Goal: Find contact information: Find contact information

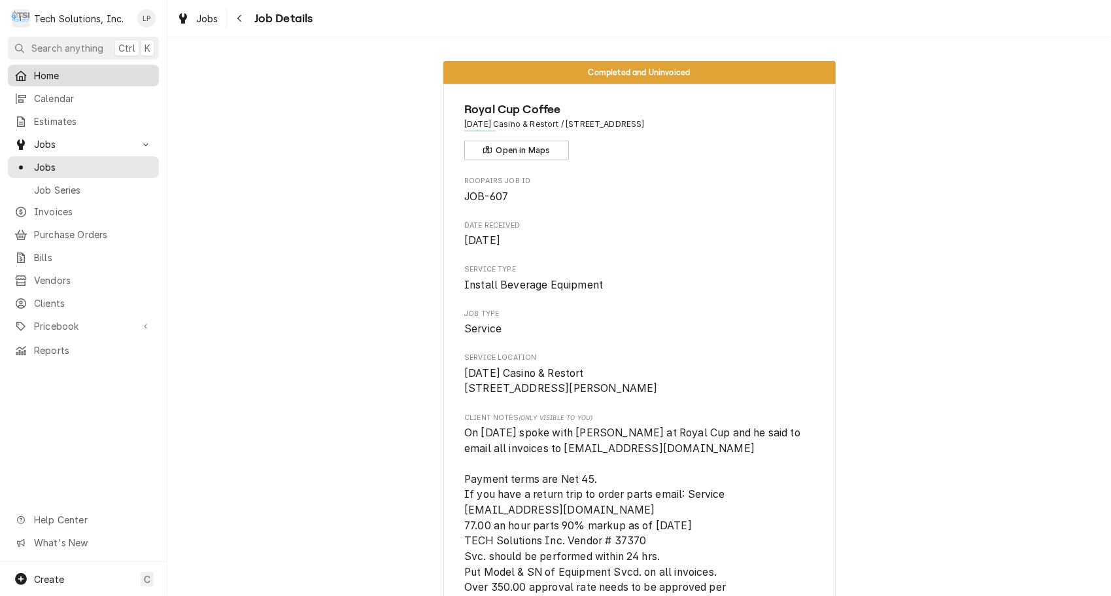
click at [54, 70] on span "Home" at bounding box center [93, 76] width 118 height 14
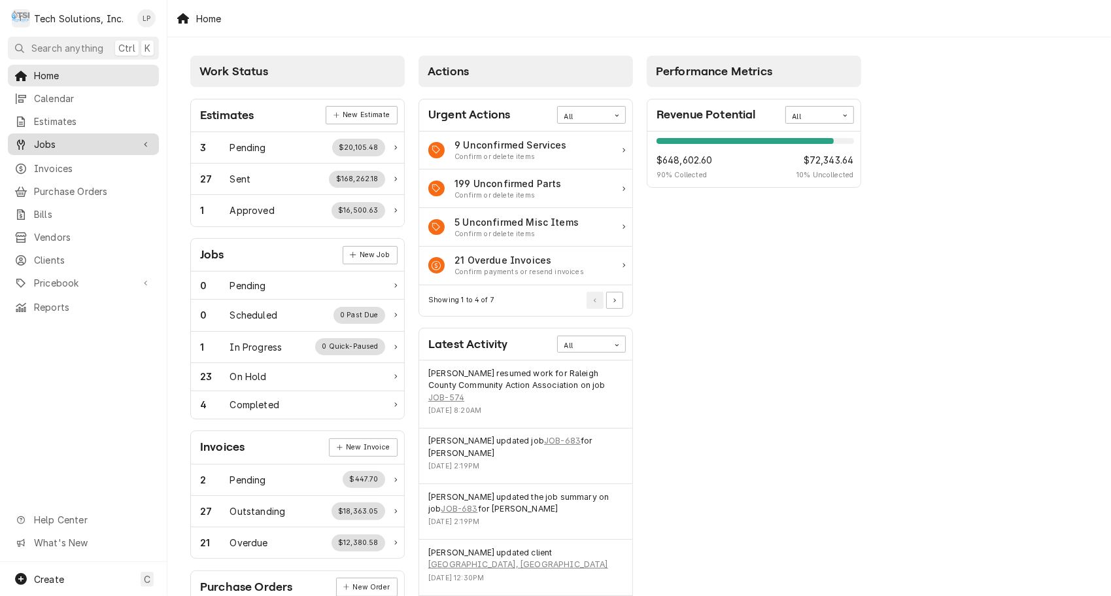
click at [50, 139] on span "Jobs" at bounding box center [83, 144] width 99 height 14
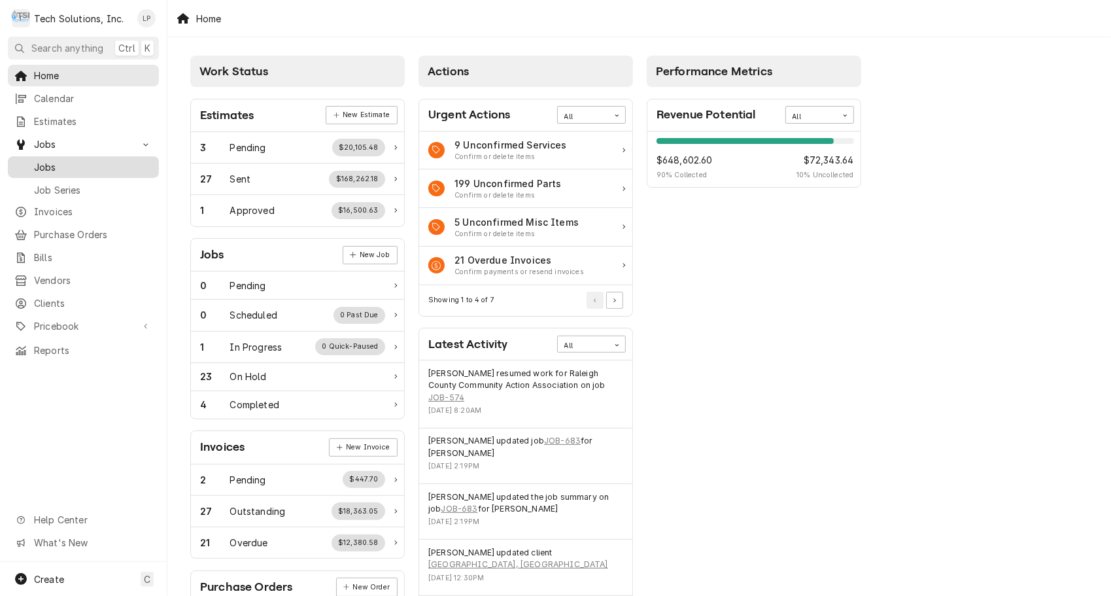
click at [47, 160] on span "Jobs" at bounding box center [93, 167] width 118 height 14
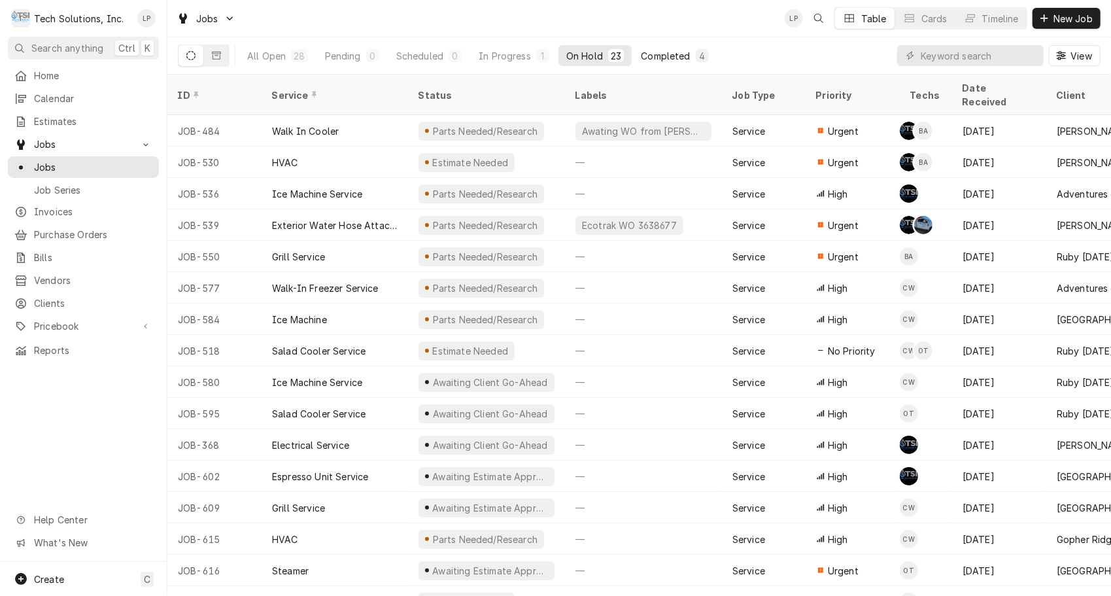
click at [658, 55] on div "Completed" at bounding box center [665, 56] width 49 height 14
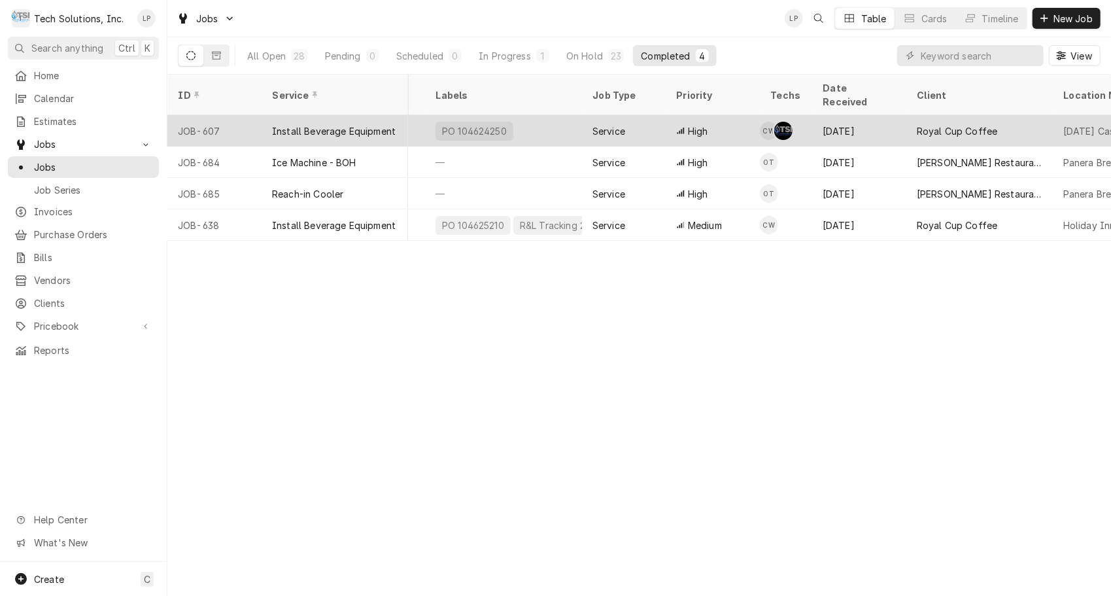
scroll to position [0, 178]
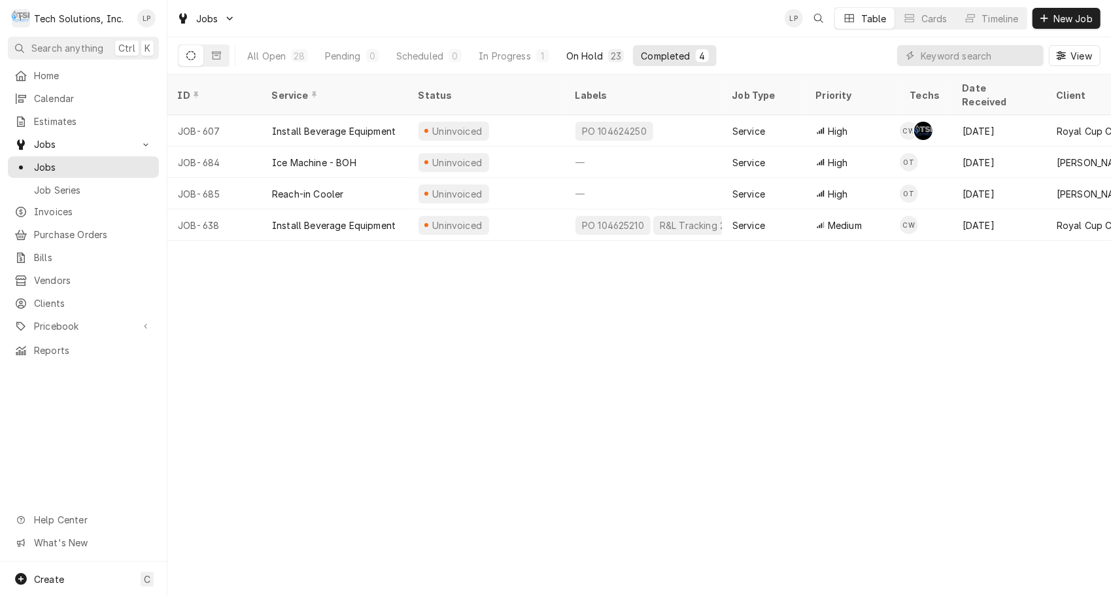
click at [592, 58] on div "On Hold" at bounding box center [584, 56] width 37 height 14
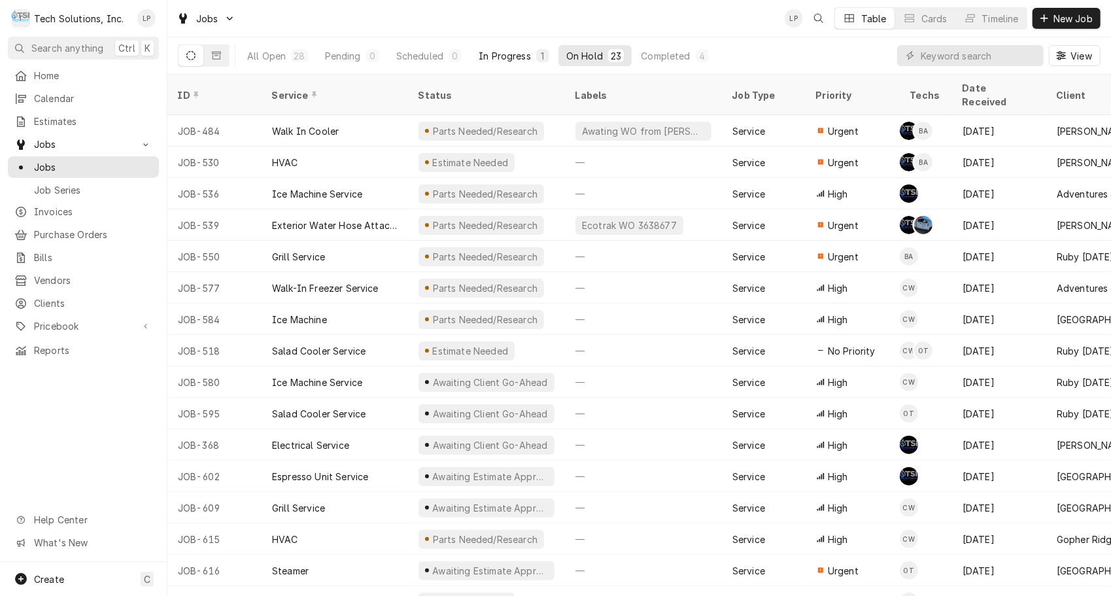
click at [503, 63] on button "In Progress 1" at bounding box center [514, 55] width 86 height 21
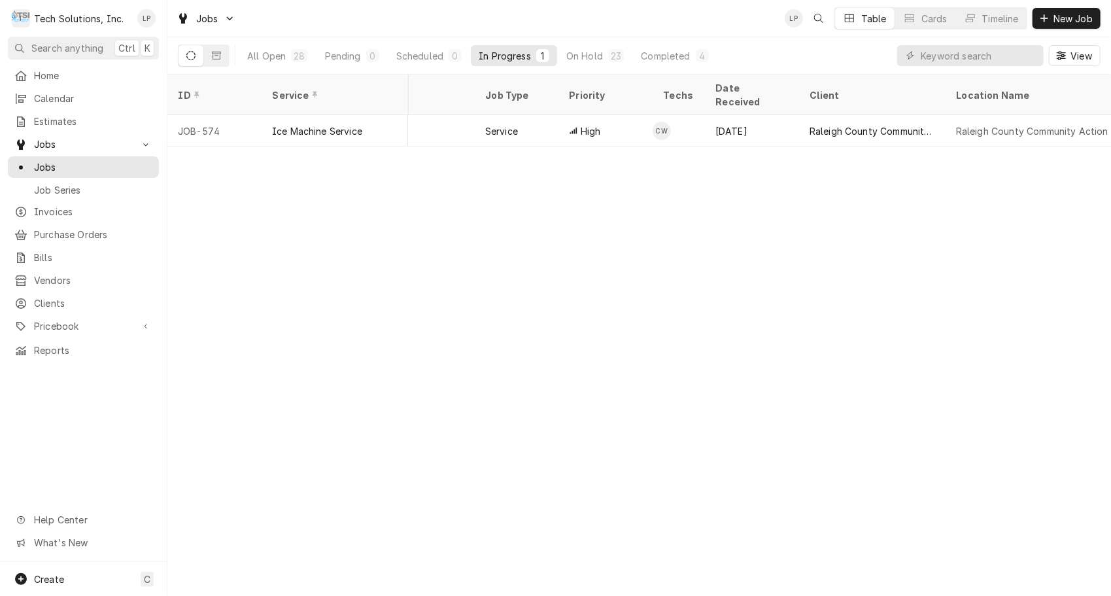
scroll to position [0, 290]
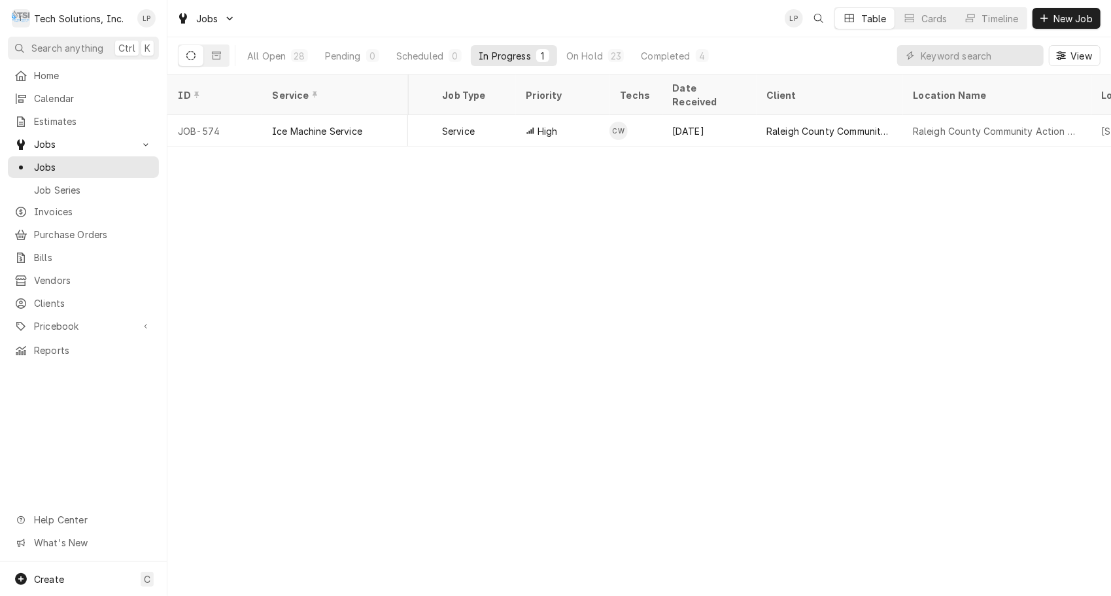
drag, startPoint x: 652, startPoint y: 141, endPoint x: 740, endPoint y: 137, distance: 88.3
click at [740, 137] on div "ID Service Status Labels Job Type Priority Techs Date Received Client Location …" at bounding box center [638, 335] width 943 height 521
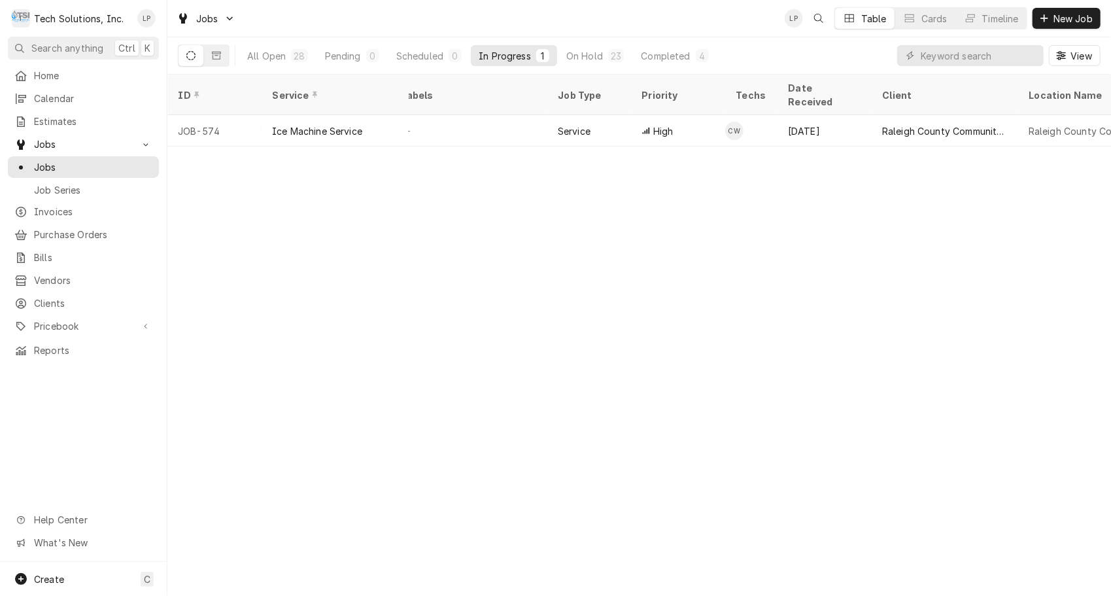
scroll to position [0, 0]
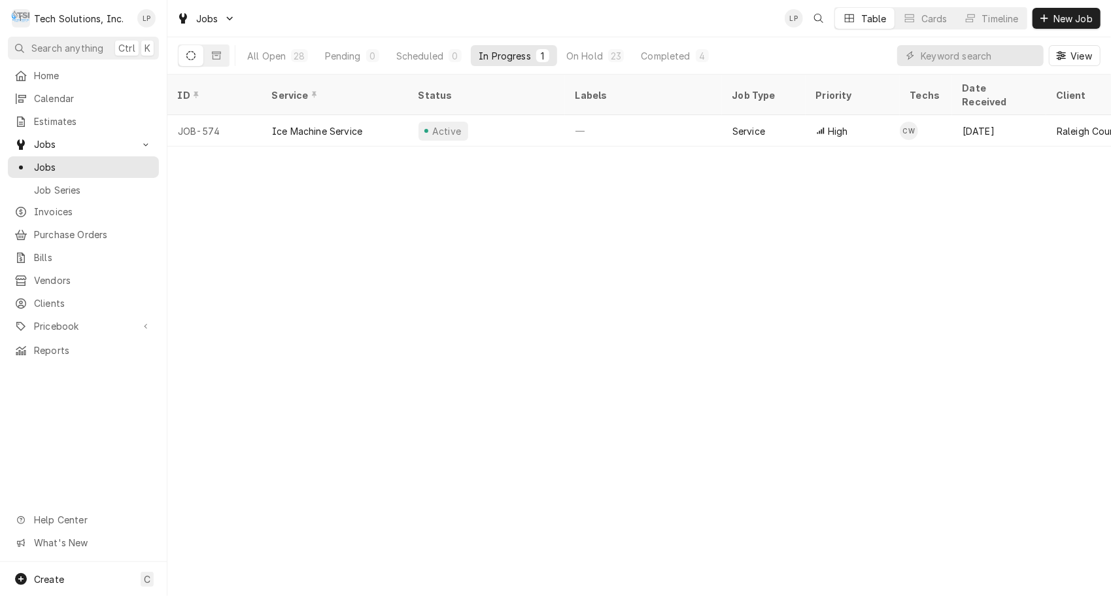
drag, startPoint x: 562, startPoint y: 206, endPoint x: 400, endPoint y: 167, distance: 166.0
click at [400, 167] on div "ID Service Status Labels Job Type Priority Techs Date Received Client Location …" at bounding box center [638, 335] width 943 height 521
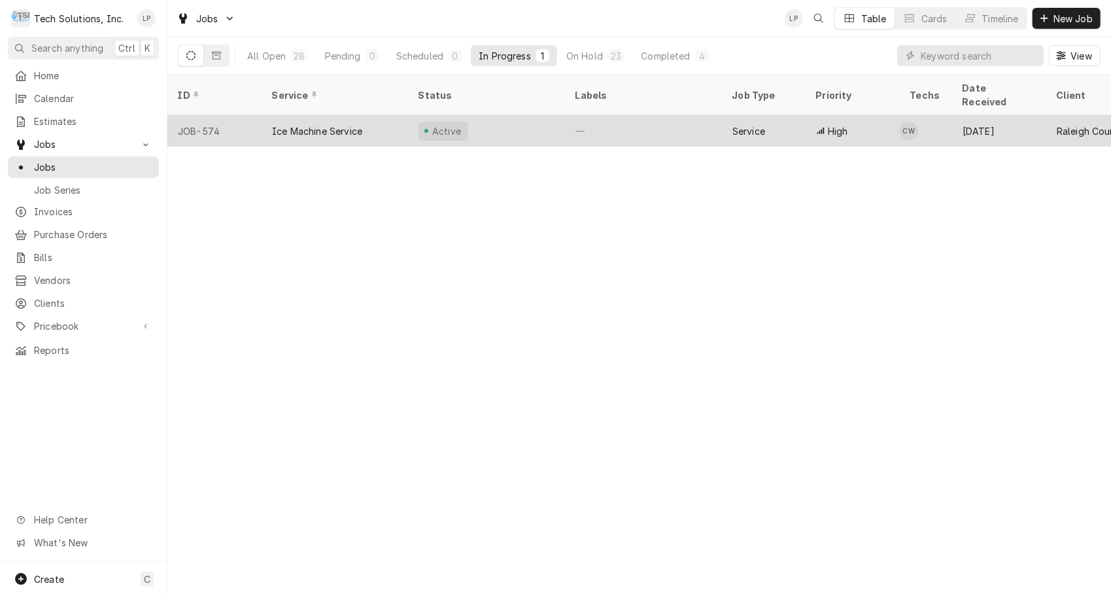
click at [329, 124] on div "Ice Machine Service" at bounding box center [317, 131] width 90 height 14
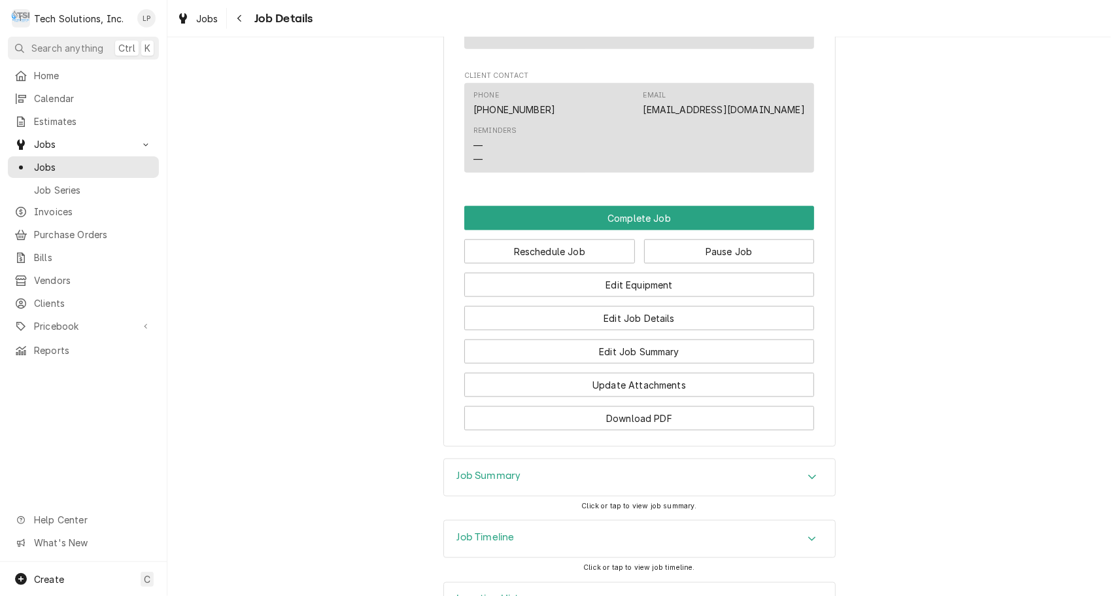
scroll to position [1138, 0]
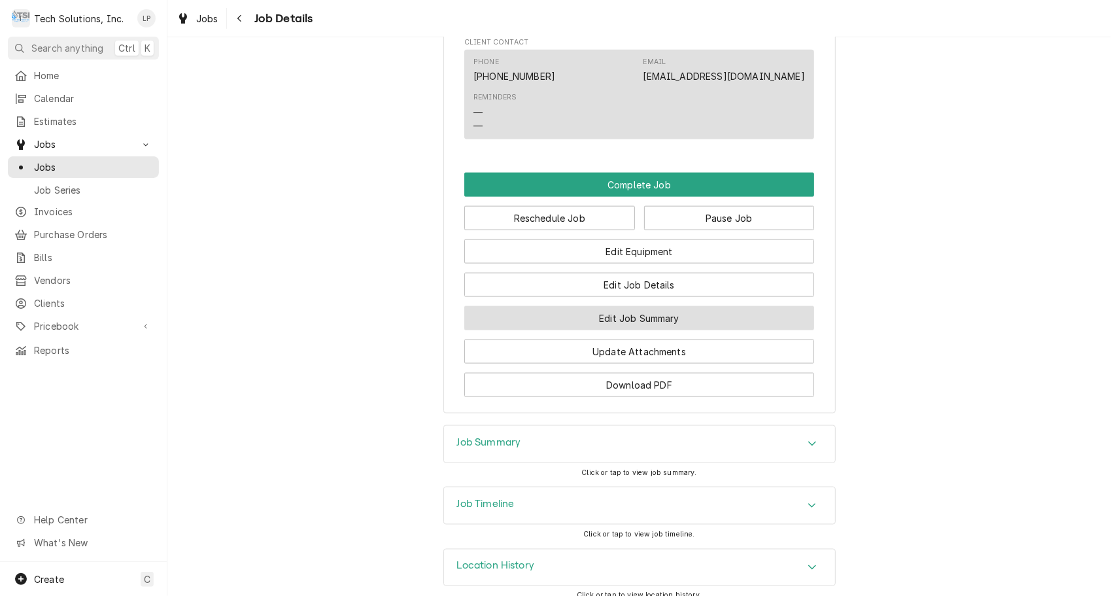
click at [660, 309] on button "Edit Job Summary" at bounding box center [639, 318] width 350 height 24
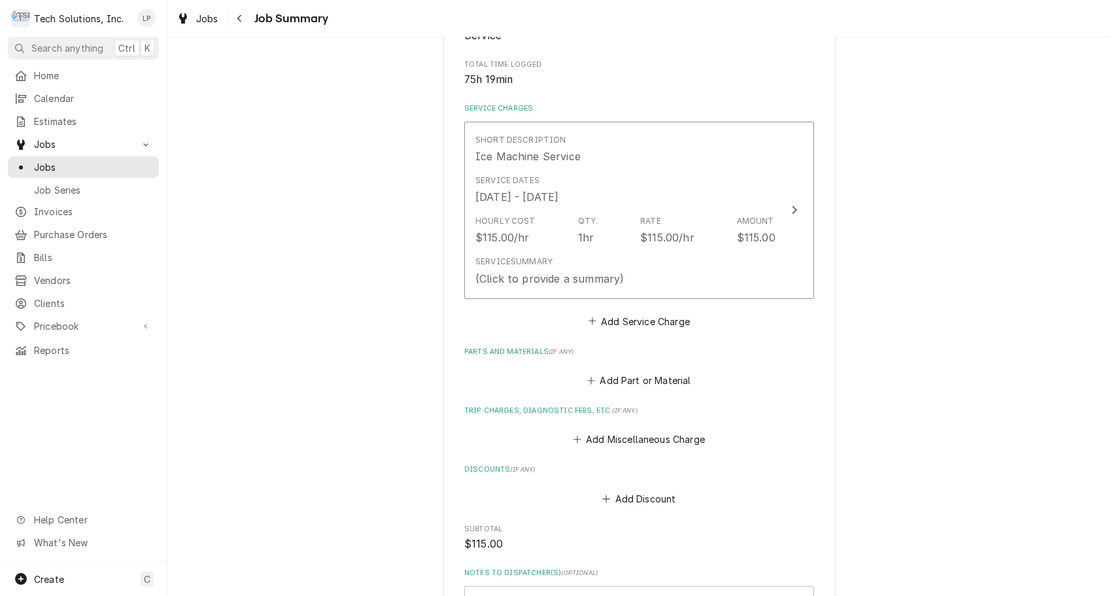
scroll to position [501, 0]
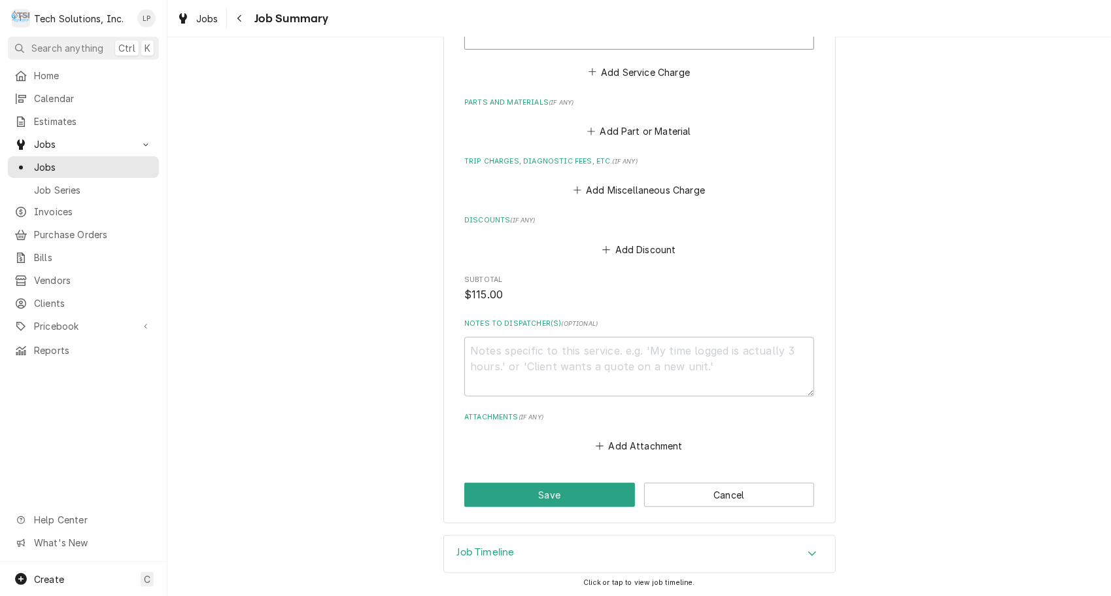
click at [812, 561] on div "Accordion Header" at bounding box center [812, 554] width 20 height 16
click at [756, 496] on button "Cancel" at bounding box center [729, 494] width 171 height 24
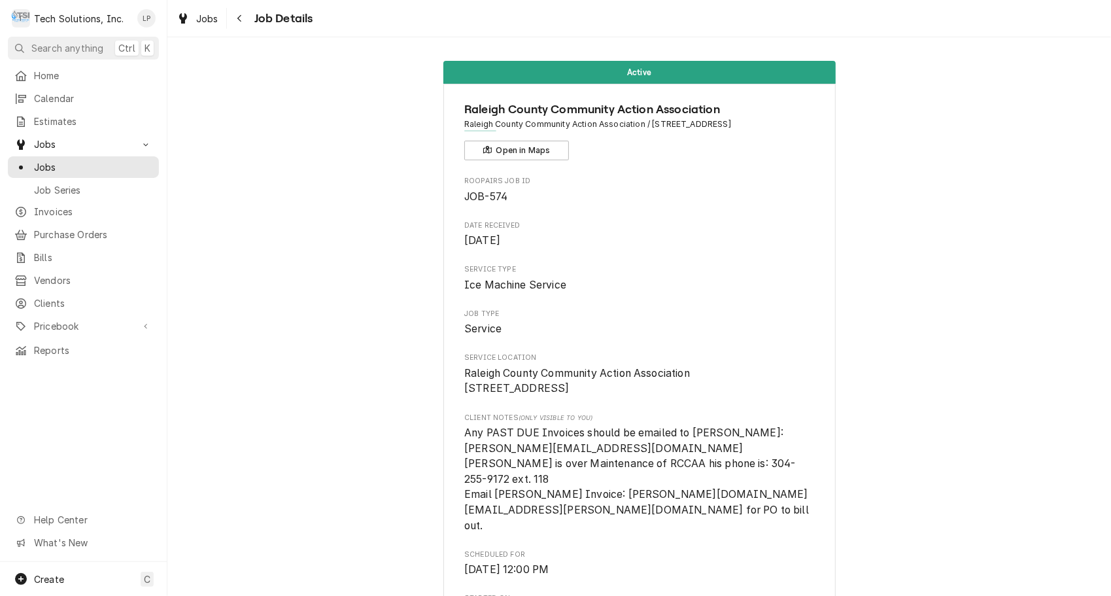
click at [480, 354] on span "Service Location" at bounding box center [639, 357] width 350 height 10
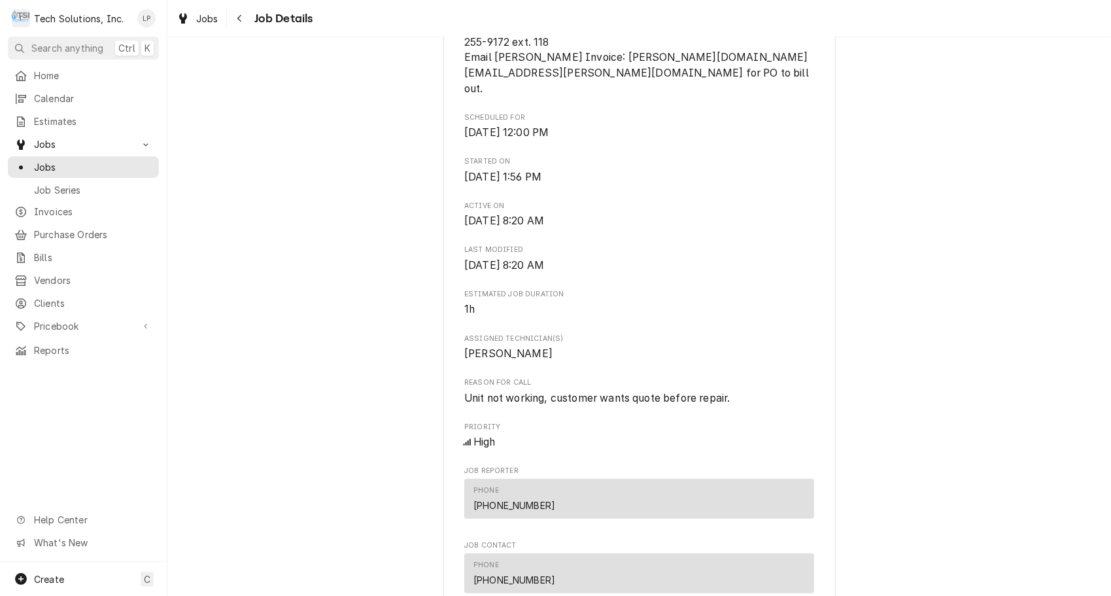
scroll to position [454, 0]
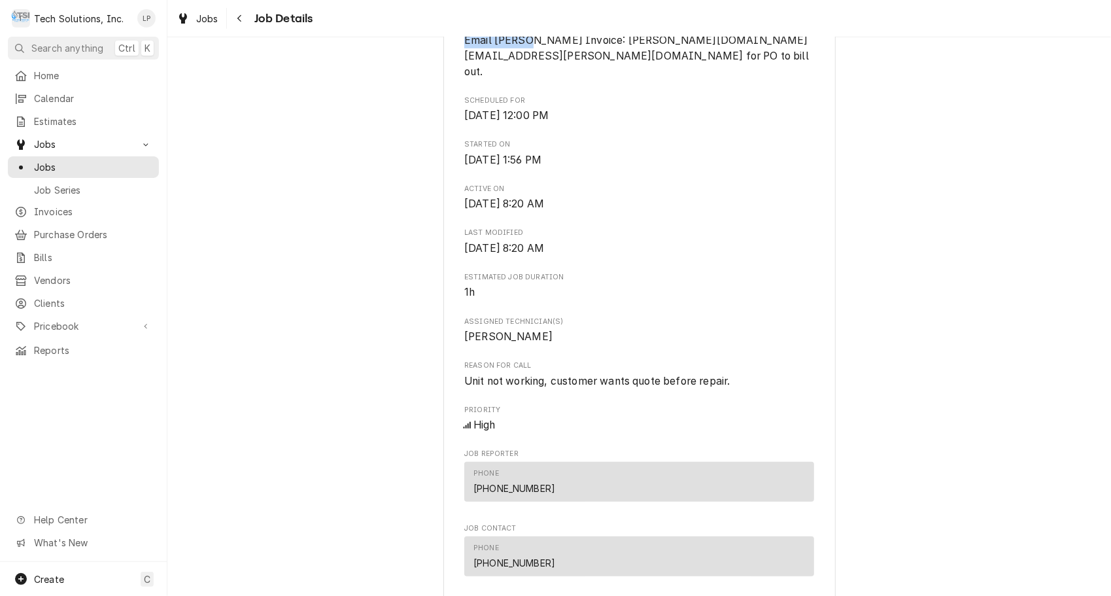
drag, startPoint x: 592, startPoint y: 61, endPoint x: 679, endPoint y: 61, distance: 86.9
click at [679, 61] on span "Any PAST DUE Invoices should be emailed to Dee Spencer: Dee@RCCAA.Org Rick Gunn…" at bounding box center [637, 25] width 347 height 105
click at [722, 108] on span "Thu, Jul 24th, 2025 - 12:00 PM" at bounding box center [639, 116] width 350 height 16
drag, startPoint x: 594, startPoint y: 56, endPoint x: 707, endPoint y: 61, distance: 113.9
click at [707, 61] on span "Any PAST DUE Invoices should be emailed to Dee Spencer: Dee@RCCAA.Org Rick Gunn…" at bounding box center [637, 25] width 347 height 105
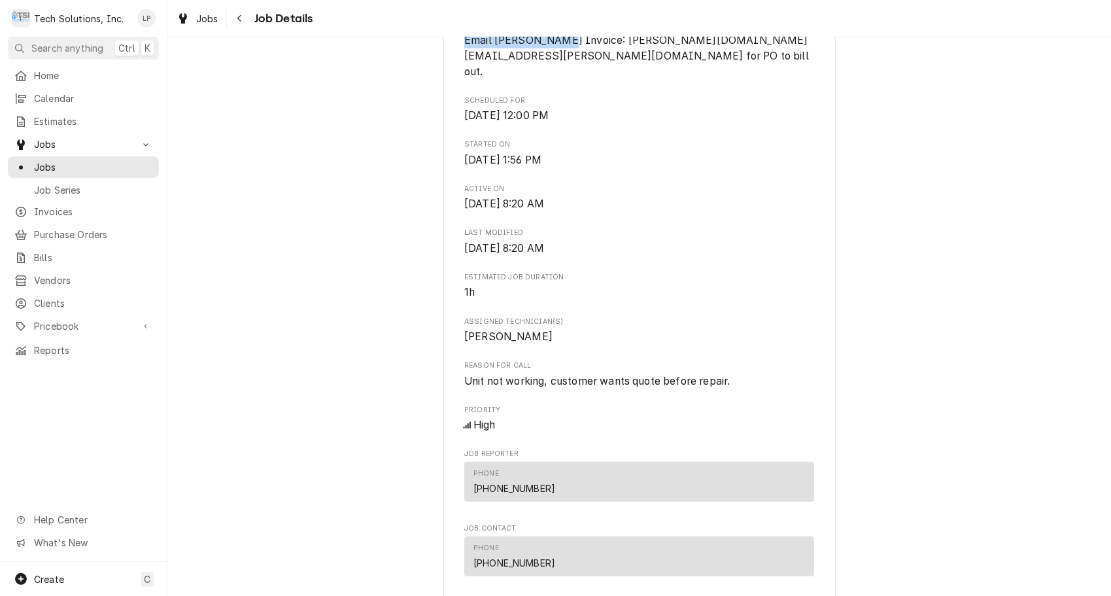
drag, startPoint x: 707, startPoint y: 61, endPoint x: 697, endPoint y: 54, distance: 13.1
copy span "Andrea.Lilly@rccaa.org"
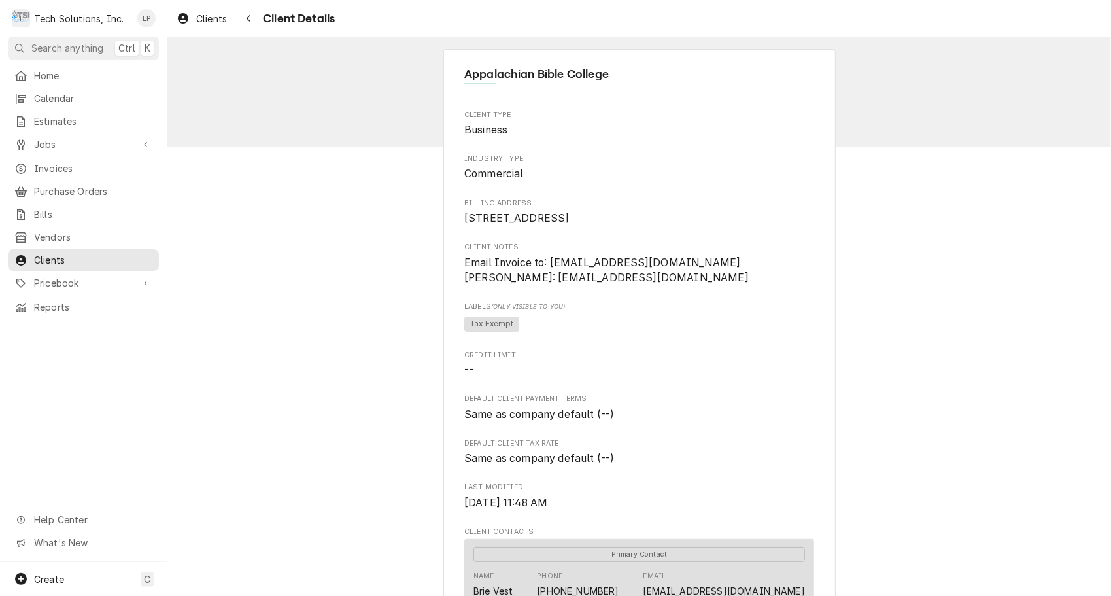
scroll to position [552, 0]
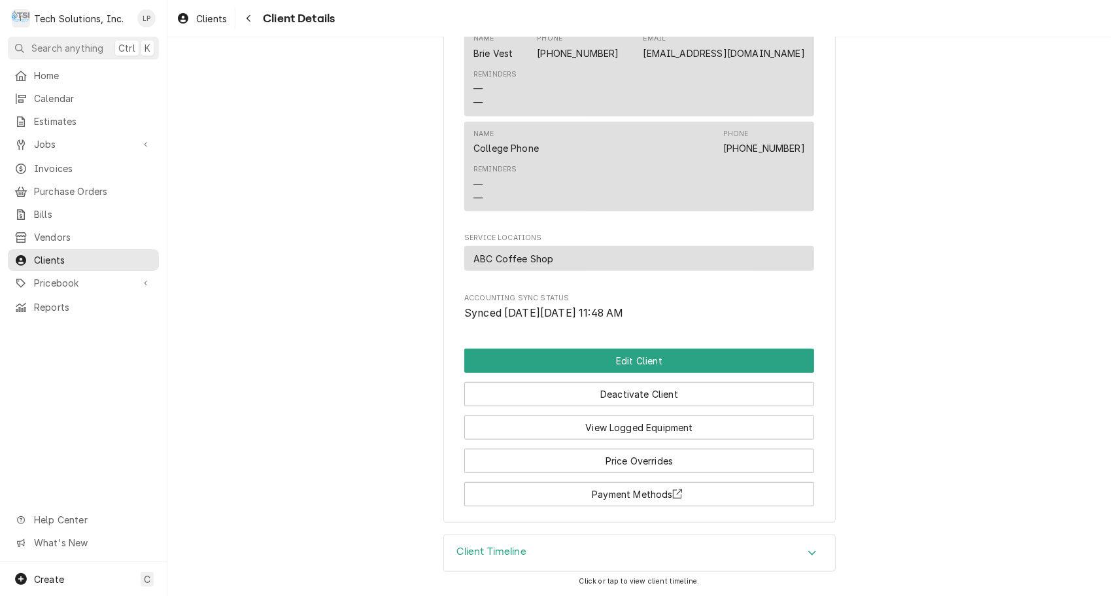
click at [868, 291] on div "Appalachian Bible College Client Type Business Industry Type Commercial Billing…" at bounding box center [638, 17] width 943 height 1034
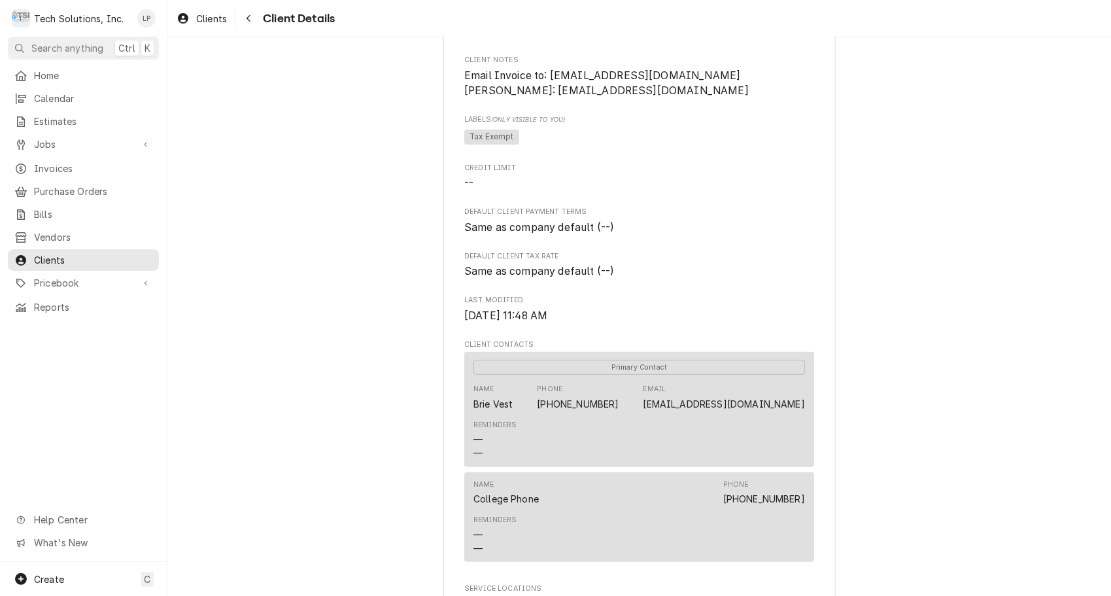
scroll to position [186, 0]
